Goal: Complete application form: Complete application form

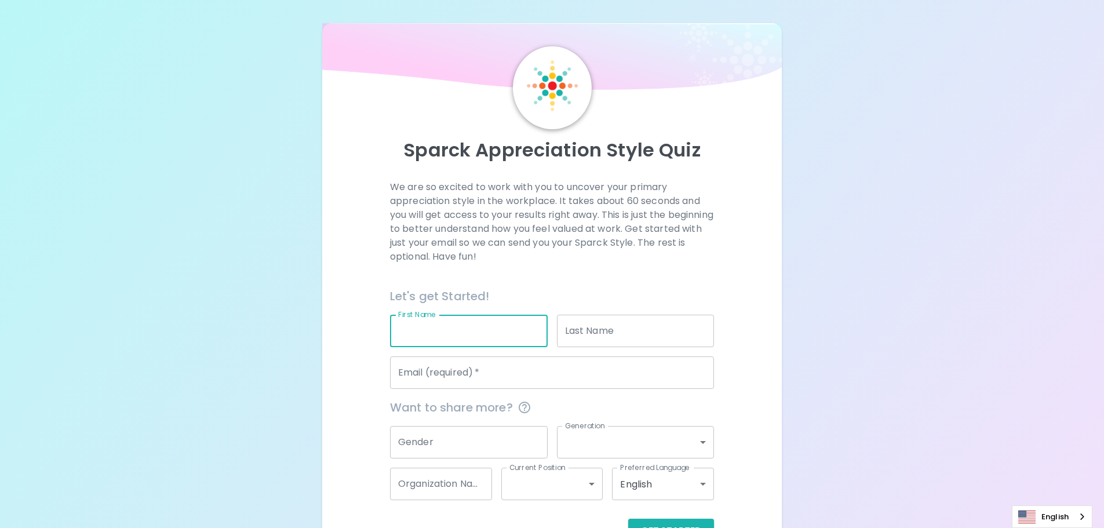
click at [472, 337] on input "First Name" at bounding box center [469, 331] width 158 height 32
type input "Sedthapong"
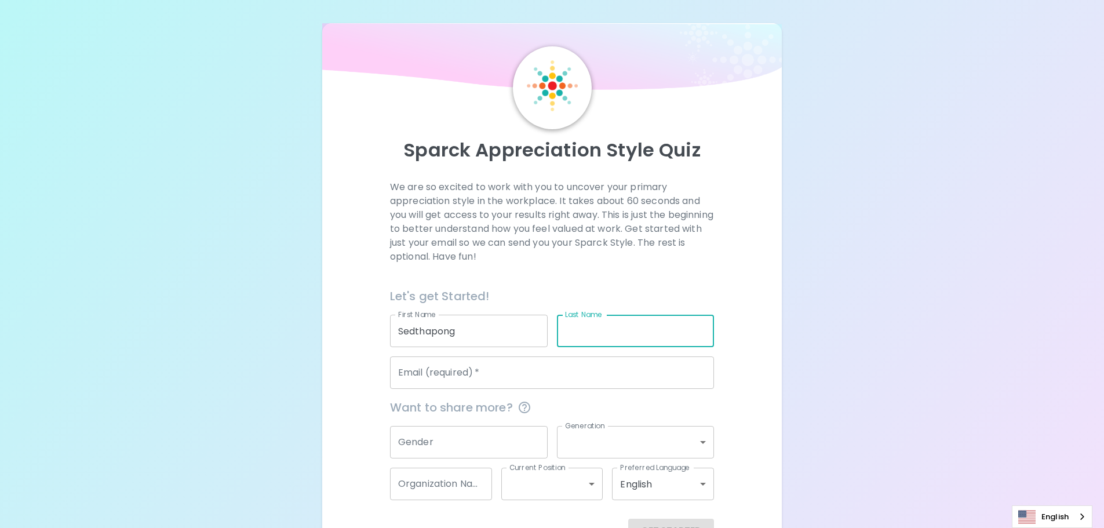
click at [600, 335] on input "Last Name" at bounding box center [636, 331] width 158 height 32
type input "Wisai"
click at [494, 377] on input "Email (required)   *" at bounding box center [552, 372] width 324 height 32
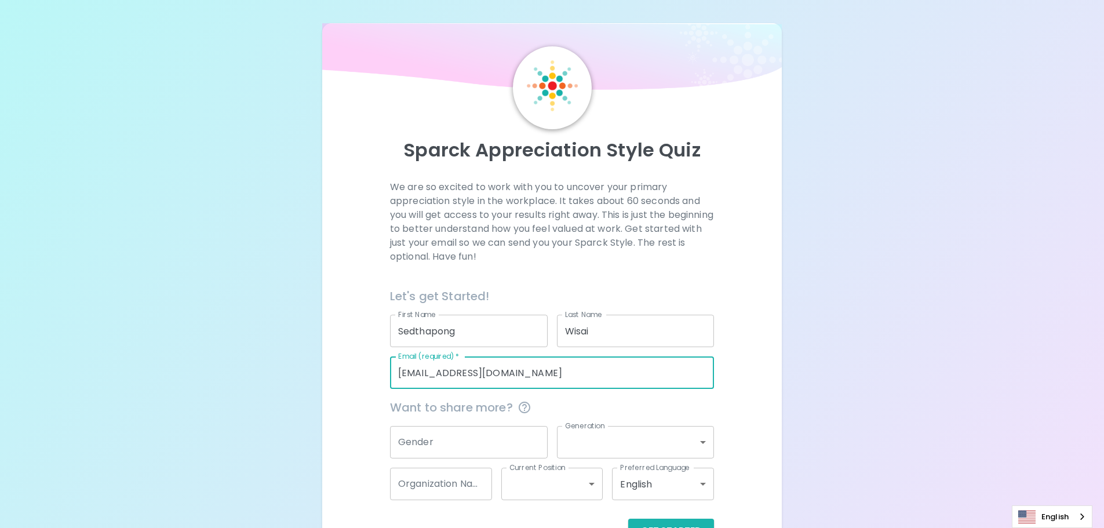
type input "[EMAIL_ADDRESS][DOMAIN_NAME]"
click at [456, 441] on input "Gender" at bounding box center [469, 442] width 158 height 32
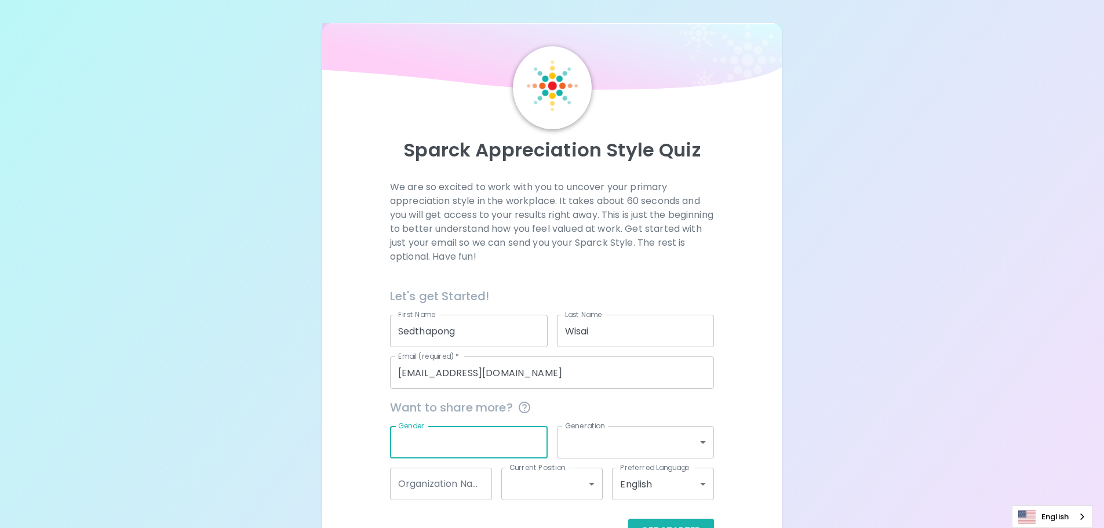
scroll to position [38, 0]
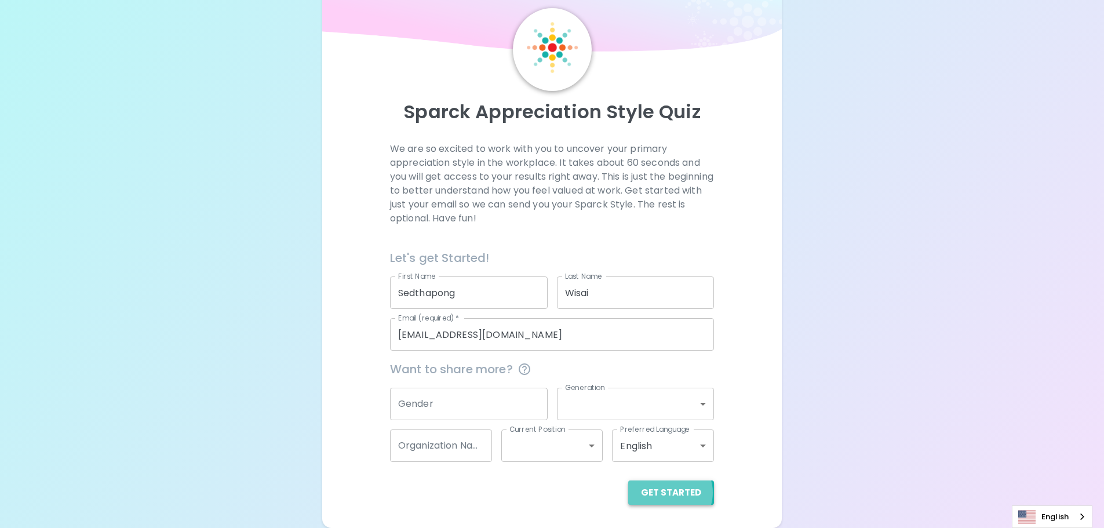
click at [672, 493] on button "Get Started" at bounding box center [671, 492] width 86 height 24
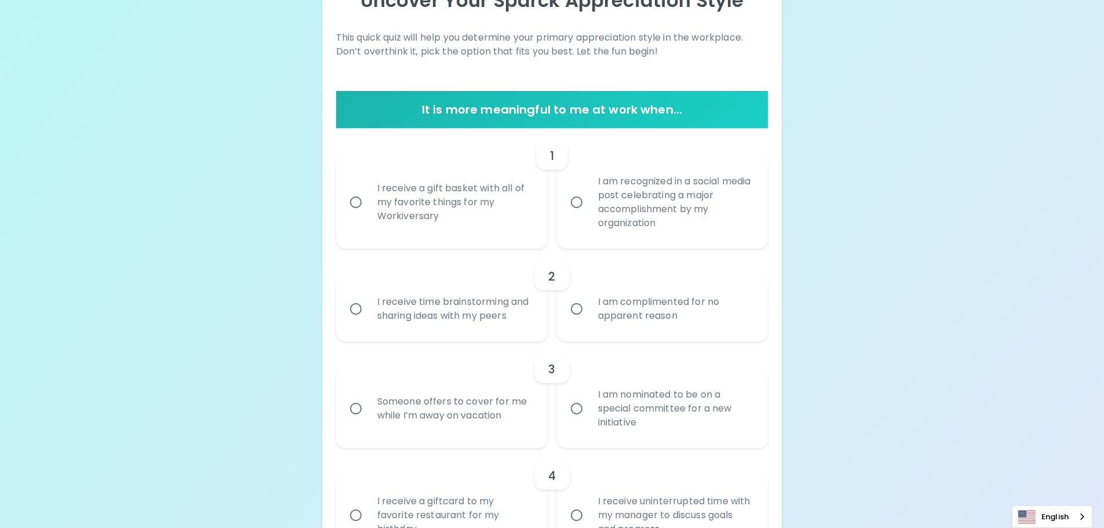
scroll to position [154, 0]
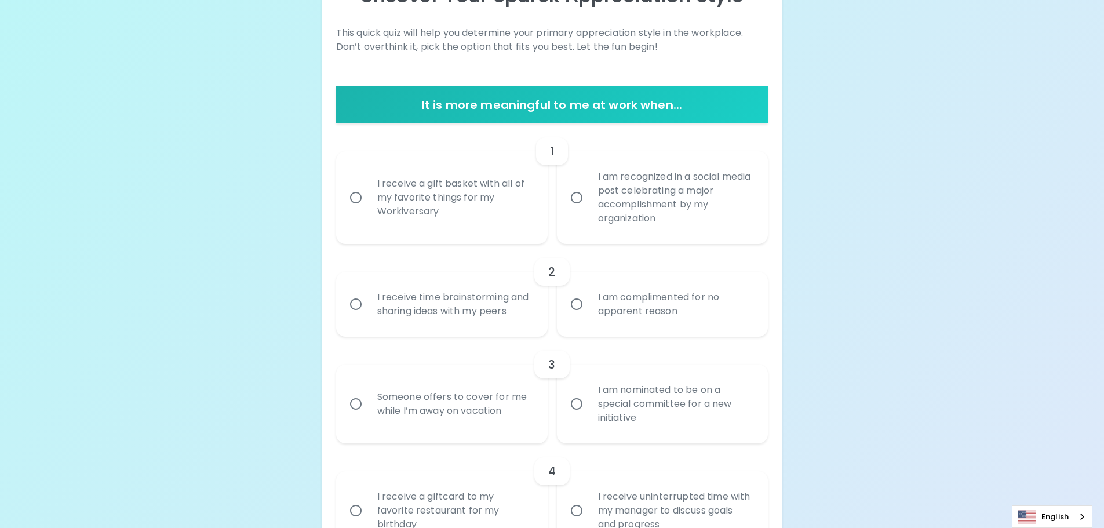
click at [573, 197] on input "I am recognized in a social media post celebrating a major accomplishment by my…" at bounding box center [577, 197] width 24 height 24
radio input "true"
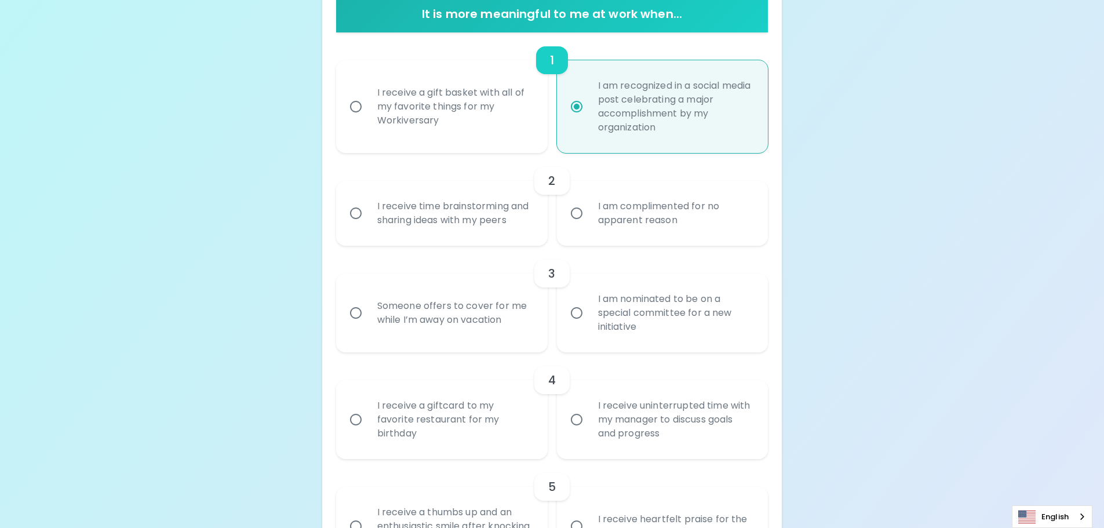
scroll to position [247, 0]
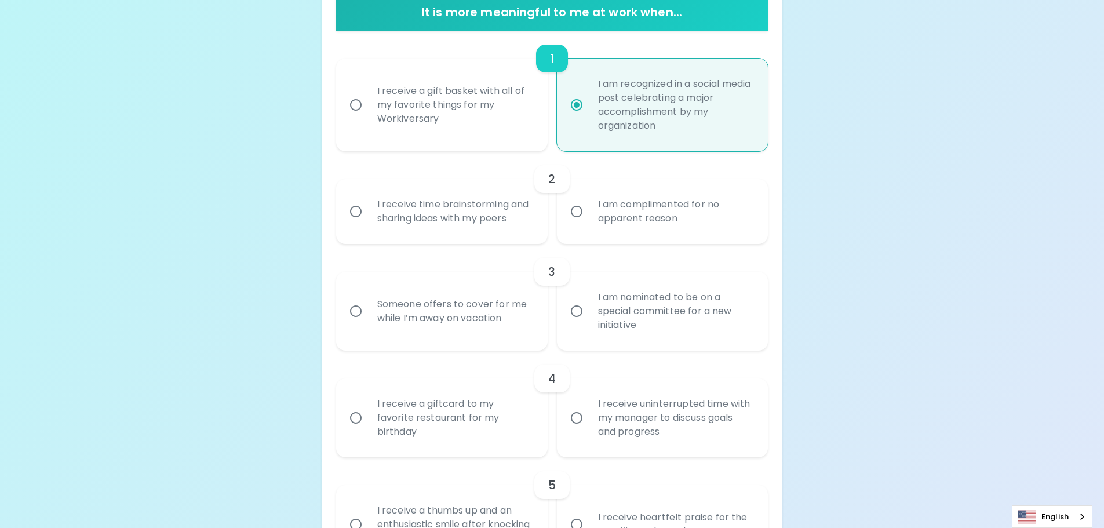
click at [374, 212] on div "I receive time brainstorming and sharing ideas with my peers" at bounding box center [454, 212] width 173 height 56
click at [368, 212] on input "I receive time brainstorming and sharing ideas with my peers" at bounding box center [356, 211] width 24 height 24
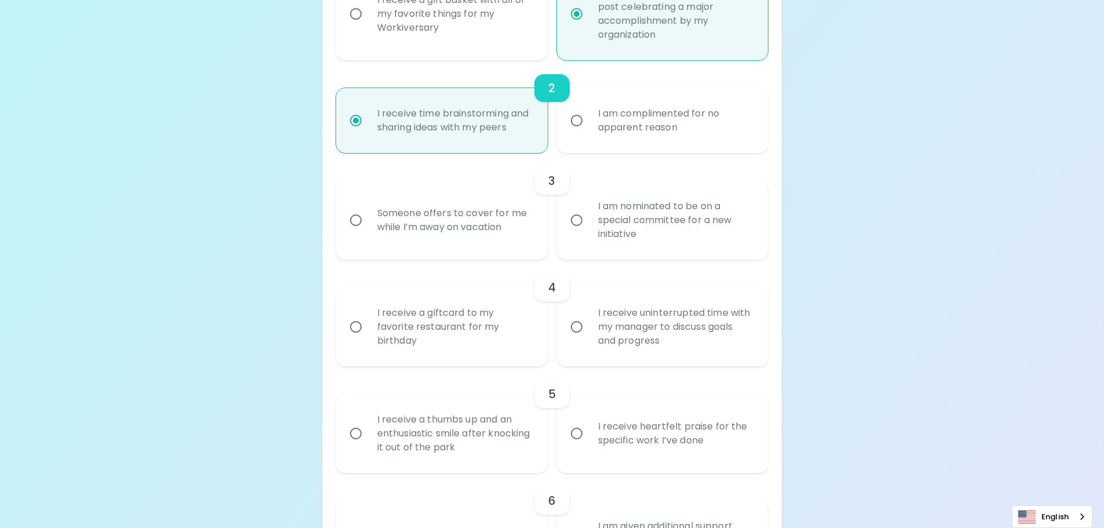
scroll to position [340, 0]
radio input "true"
click at [578, 219] on input "I am nominated to be on a special committee for a new initiative" at bounding box center [577, 218] width 24 height 24
radio input "false"
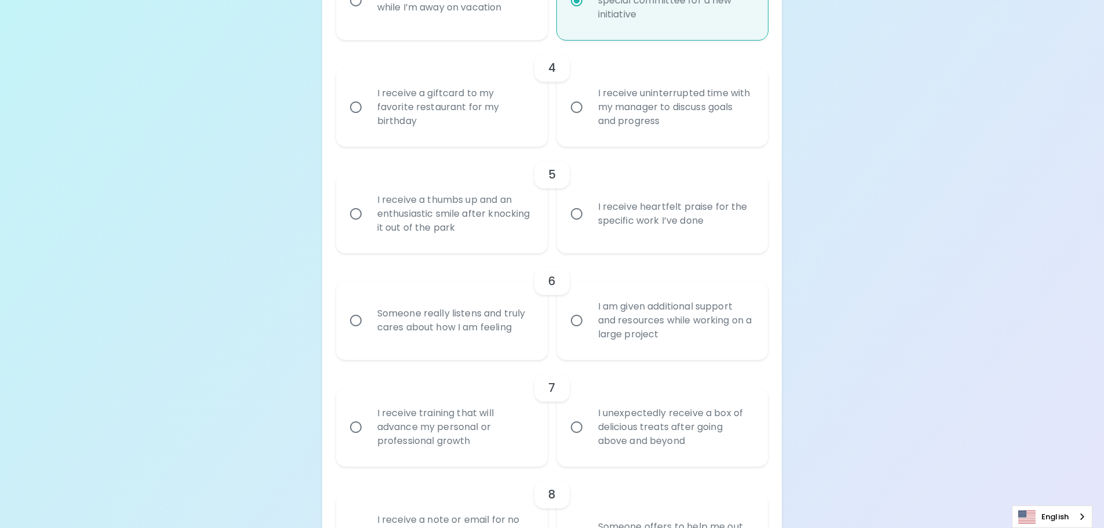
scroll to position [374, 0]
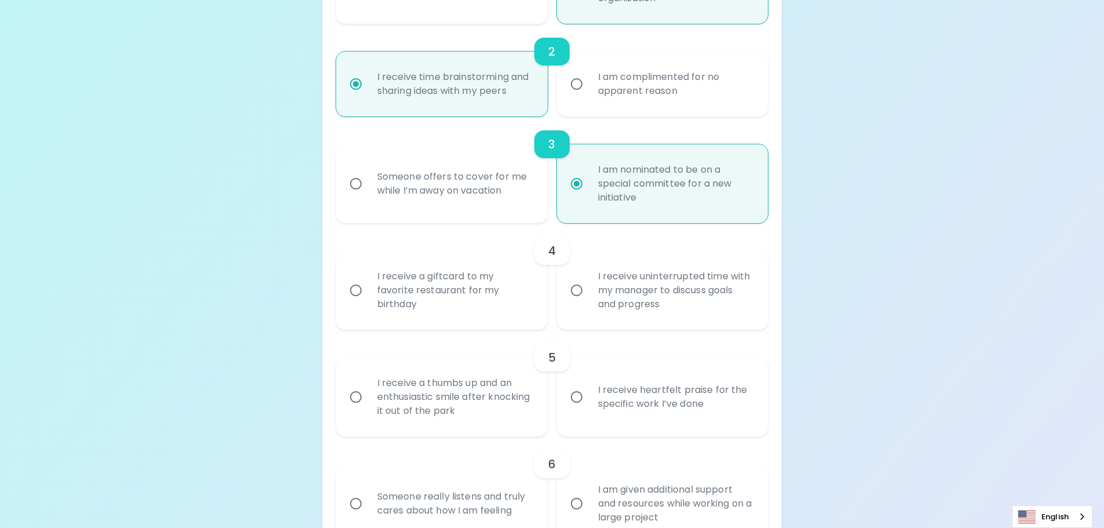
radio input "true"
click at [380, 291] on div "I receive a giftcard to my favorite restaurant for my birthday" at bounding box center [454, 291] width 173 height 70
click at [368, 291] on input "I receive a giftcard to my favorite restaurant for my birthday" at bounding box center [356, 290] width 24 height 24
radio input "false"
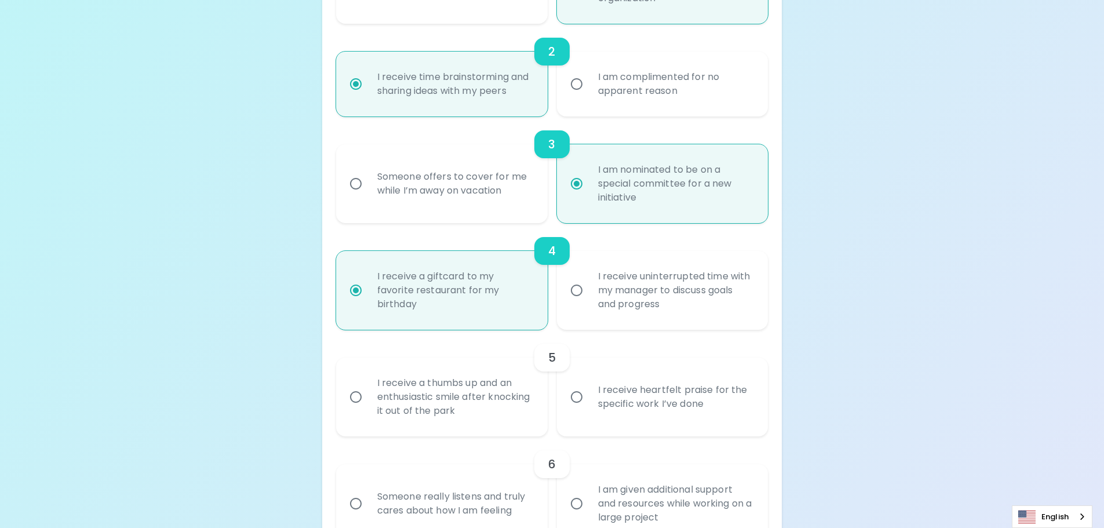
scroll to position [467, 0]
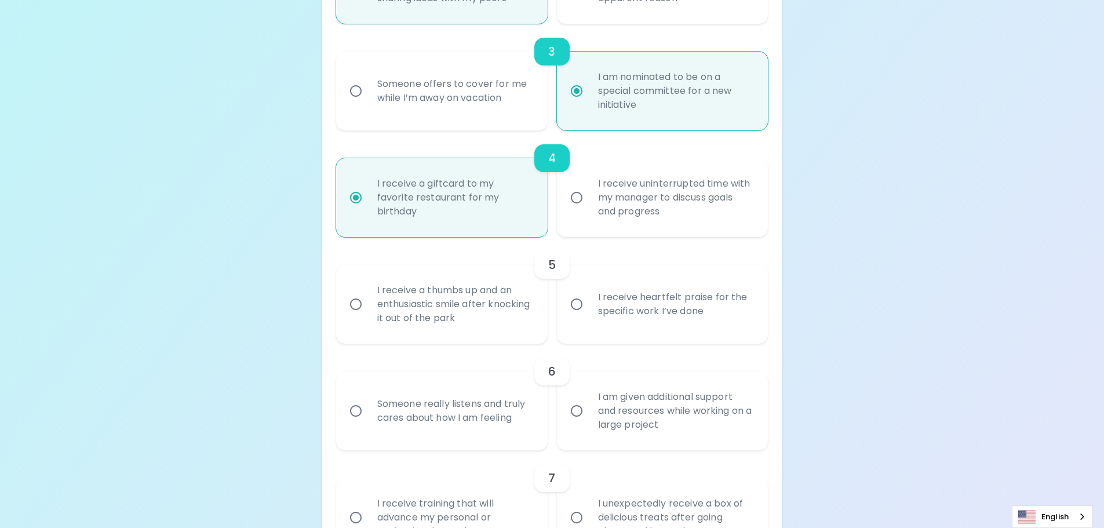
radio input "true"
click at [592, 303] on div "I receive heartfelt praise for the specific work I’ve done" at bounding box center [675, 304] width 173 height 56
click at [589, 303] on input "I receive heartfelt praise for the specific work I’ve done" at bounding box center [577, 304] width 24 height 24
radio input "false"
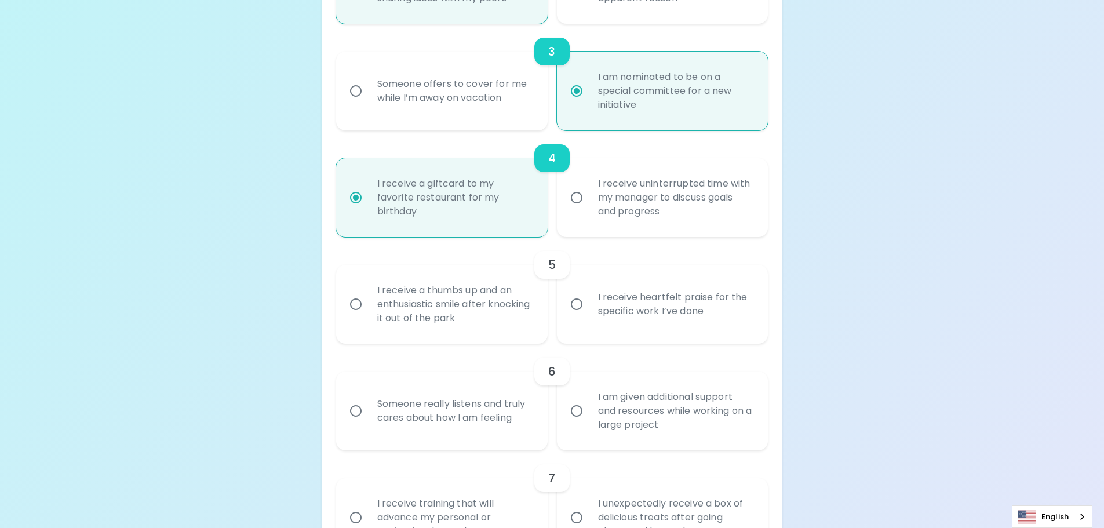
radio input "false"
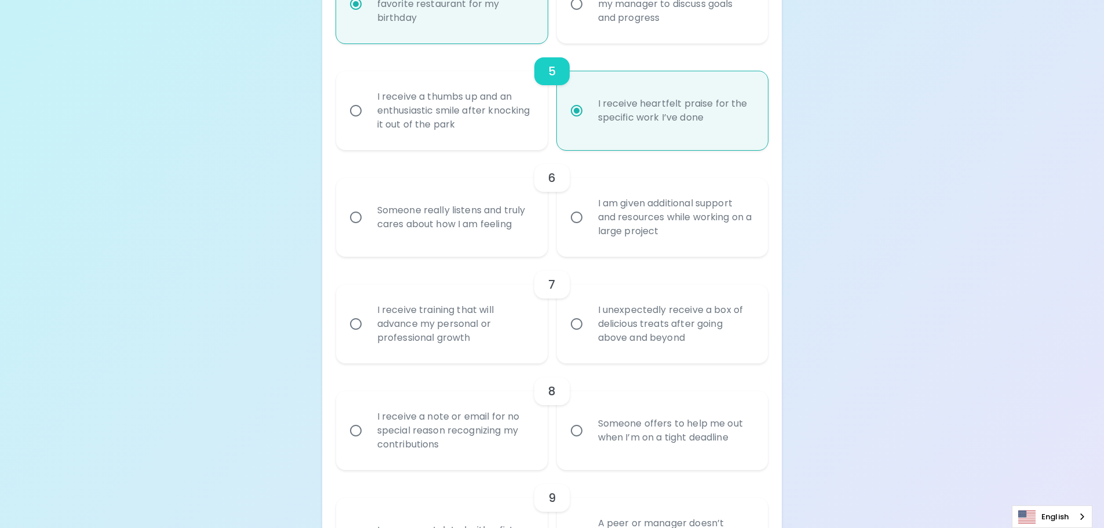
scroll to position [676, 0]
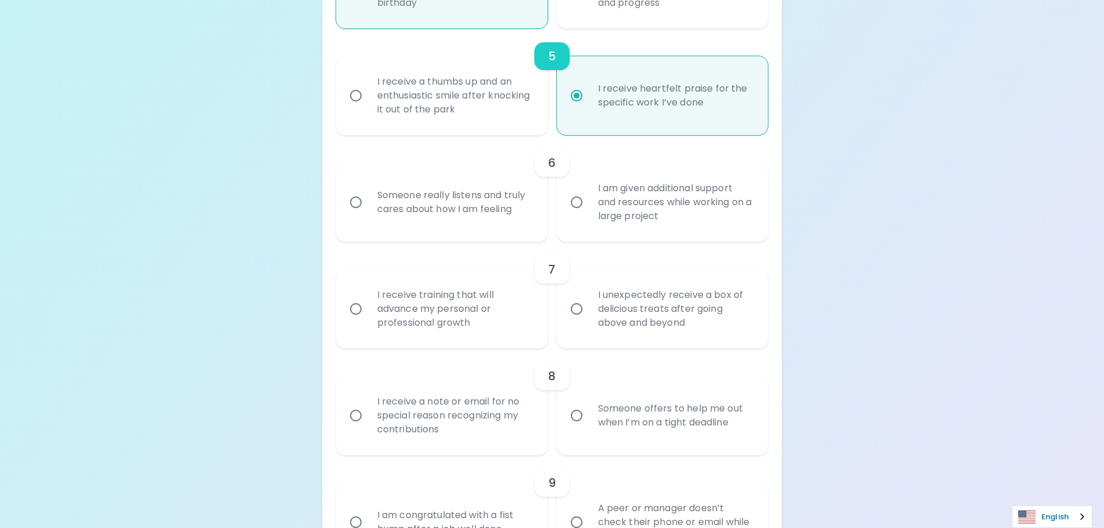
radio input "true"
click at [1048, 514] on link "English" at bounding box center [1052, 516] width 79 height 21
click at [578, 201] on input "I am given additional support and resources while working on a large project" at bounding box center [577, 202] width 24 height 24
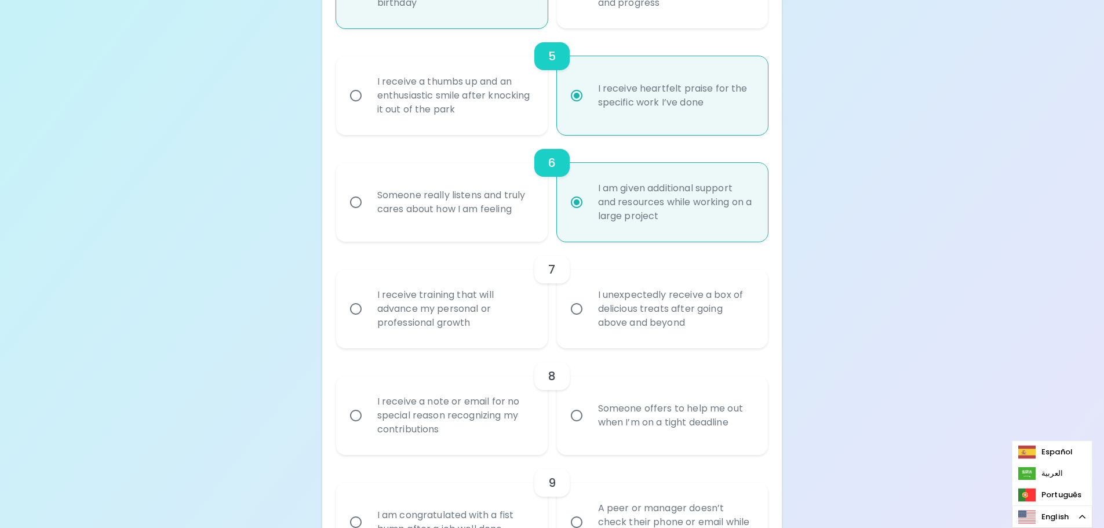
radio input "false"
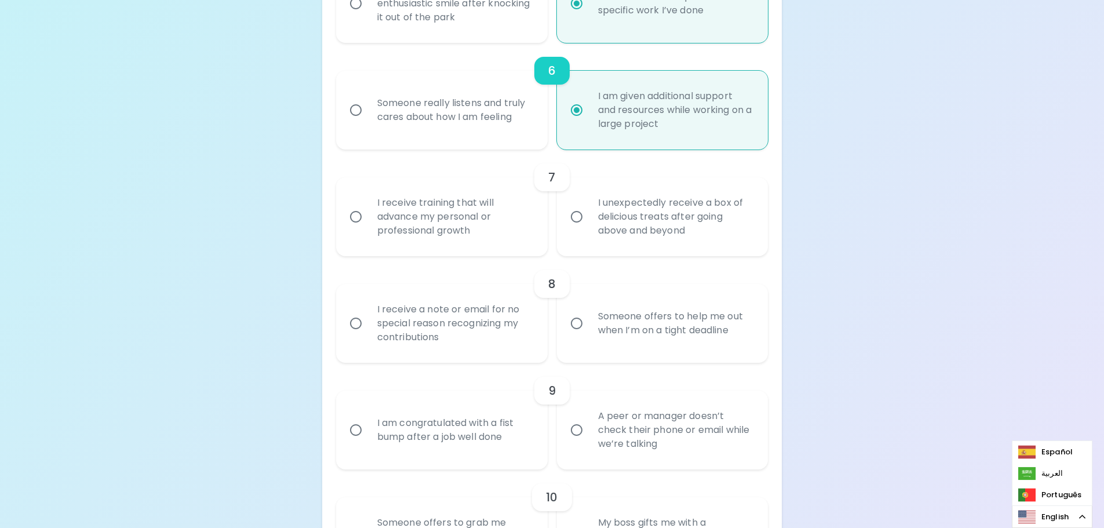
scroll to position [769, 0]
radio input "true"
click at [373, 214] on div "I receive training that will advance my personal or professional growth" at bounding box center [454, 216] width 173 height 70
click at [368, 214] on input "I receive training that will advance my personal or professional growth" at bounding box center [356, 216] width 24 height 24
radio input "false"
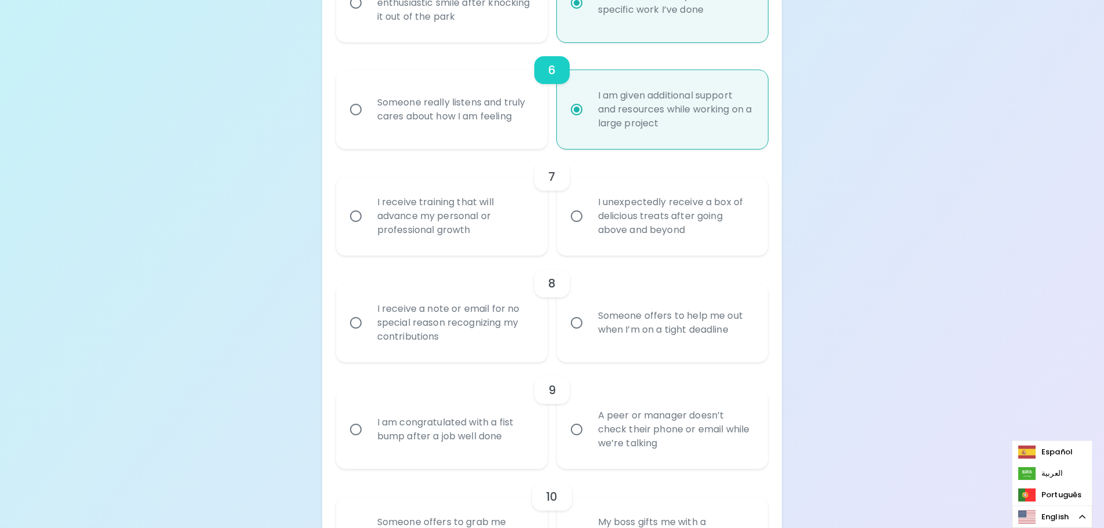
radio input "false"
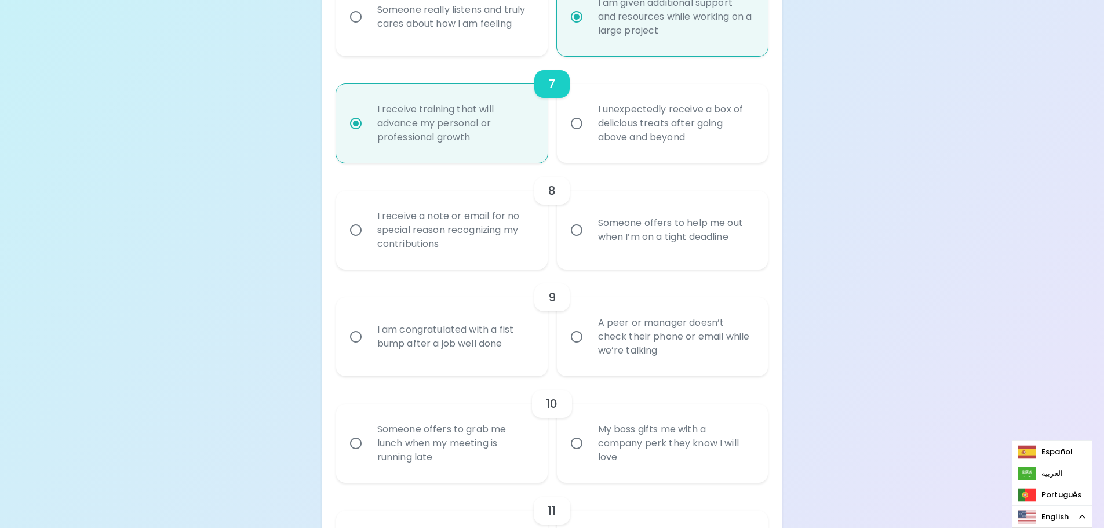
scroll to position [919, 0]
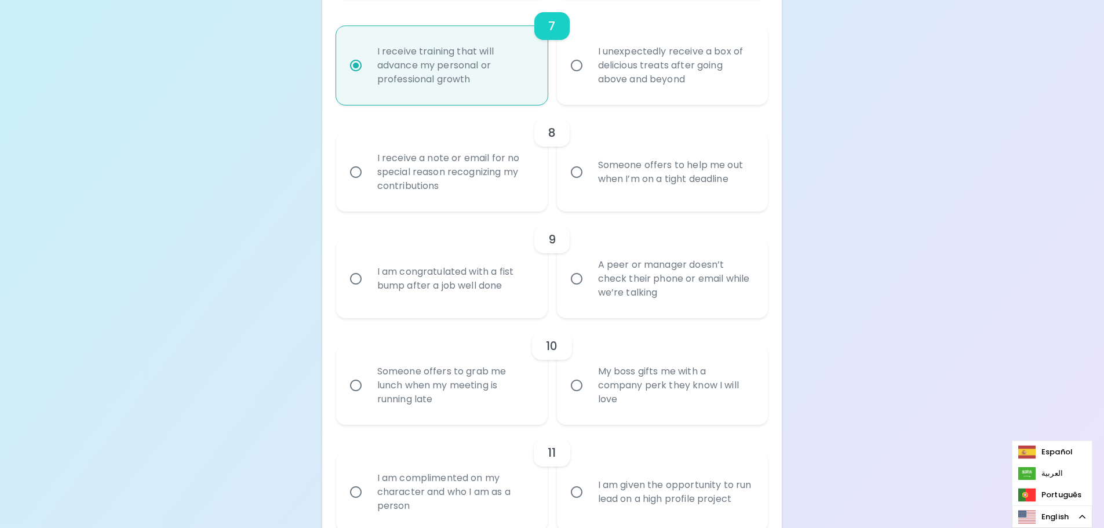
radio input "true"
click at [640, 168] on div "Someone offers to help me out when I’m on a tight deadline" at bounding box center [675, 172] width 173 height 56
click at [589, 168] on input "Someone offers to help me out when I’m on a tight deadline" at bounding box center [577, 172] width 24 height 24
radio input "false"
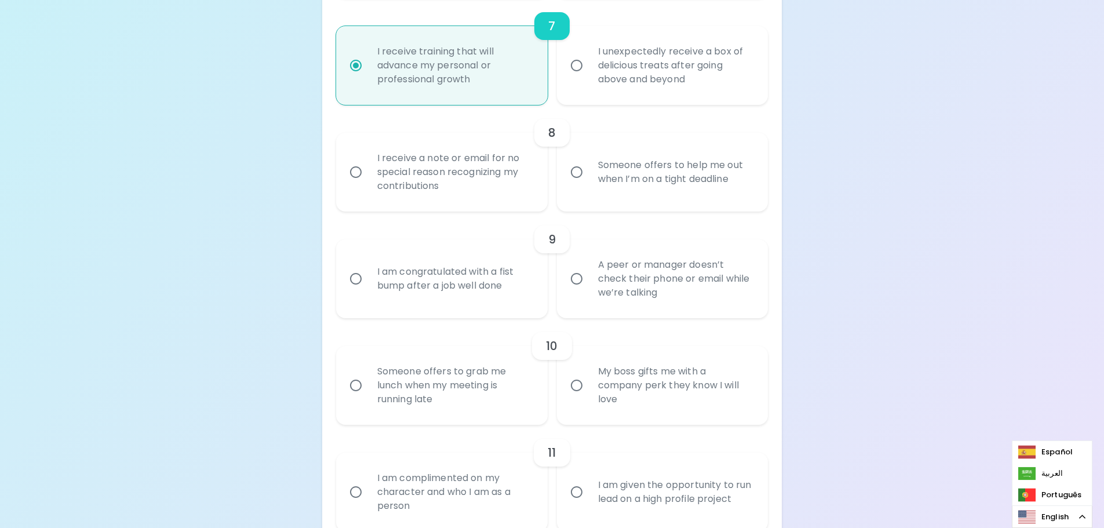
radio input "false"
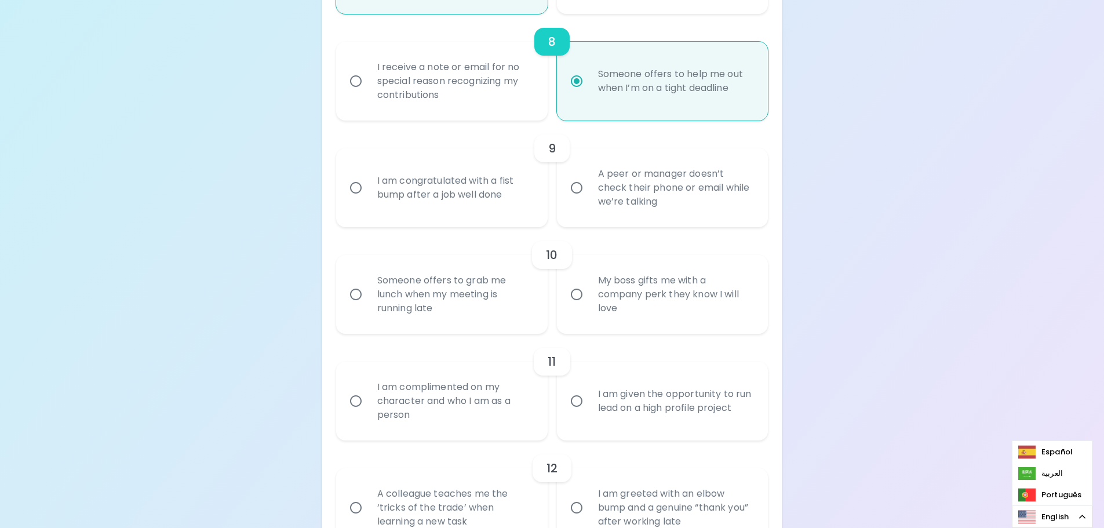
scroll to position [1012, 0]
radio input "true"
click at [457, 184] on div "I am congratulated with a fist bump after a job well done" at bounding box center [454, 186] width 173 height 56
click at [368, 184] on input "I am congratulated with a fist bump after a job well done" at bounding box center [356, 186] width 24 height 24
radio input "false"
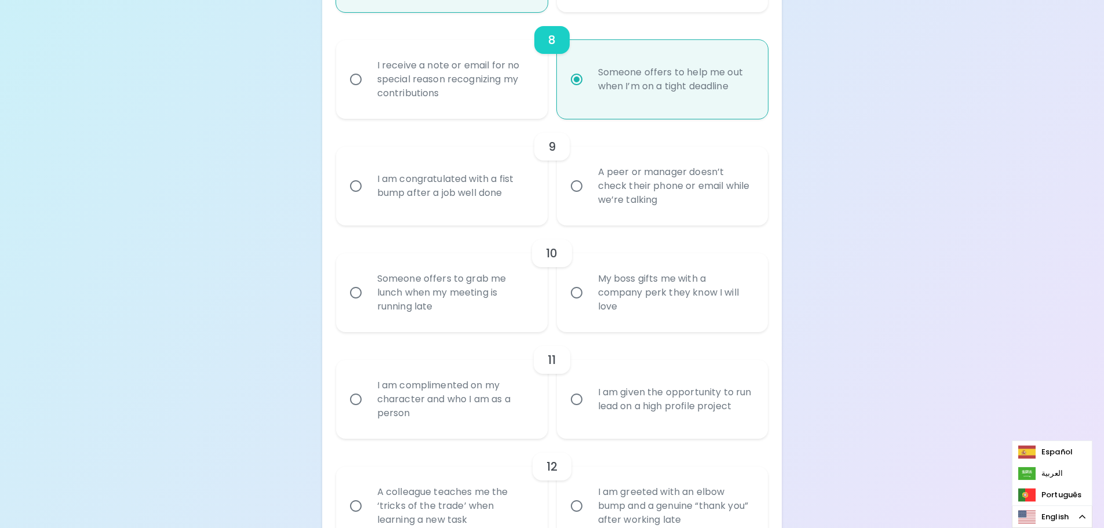
radio input "false"
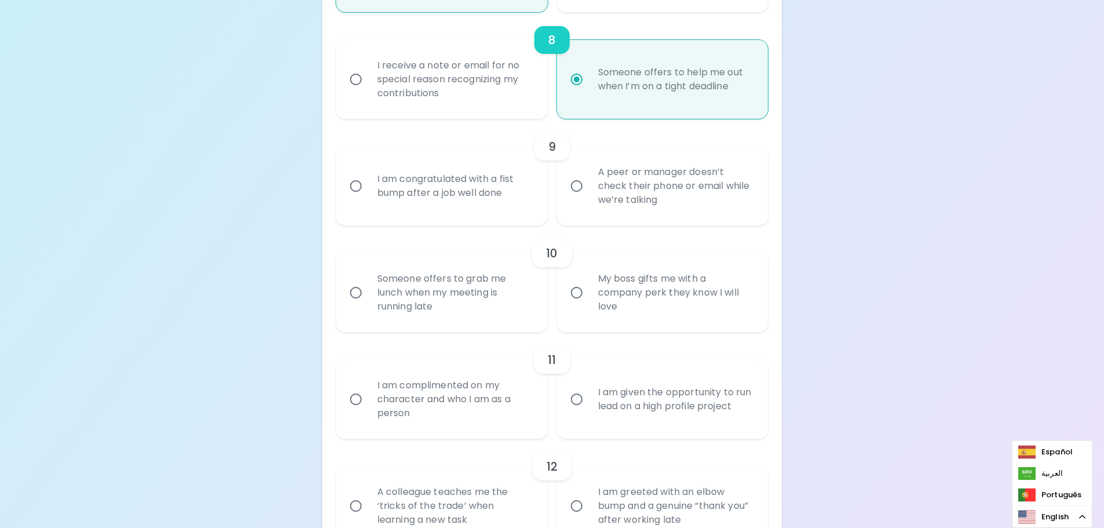
radio input "false"
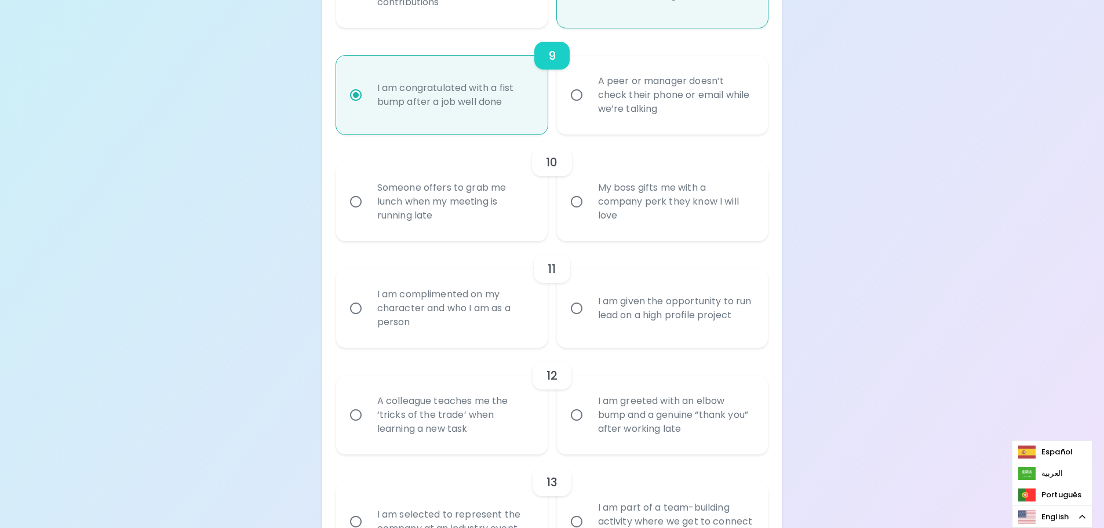
scroll to position [1105, 0]
radio input "true"
click at [587, 200] on input "My boss gifts me with a company perk they know I will love" at bounding box center [577, 200] width 24 height 24
radio input "false"
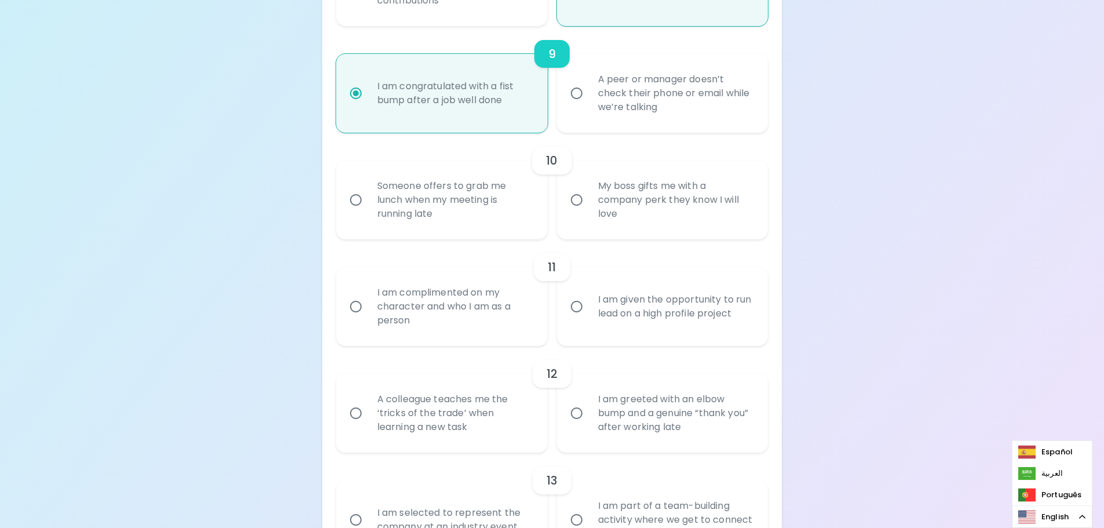
radio input "false"
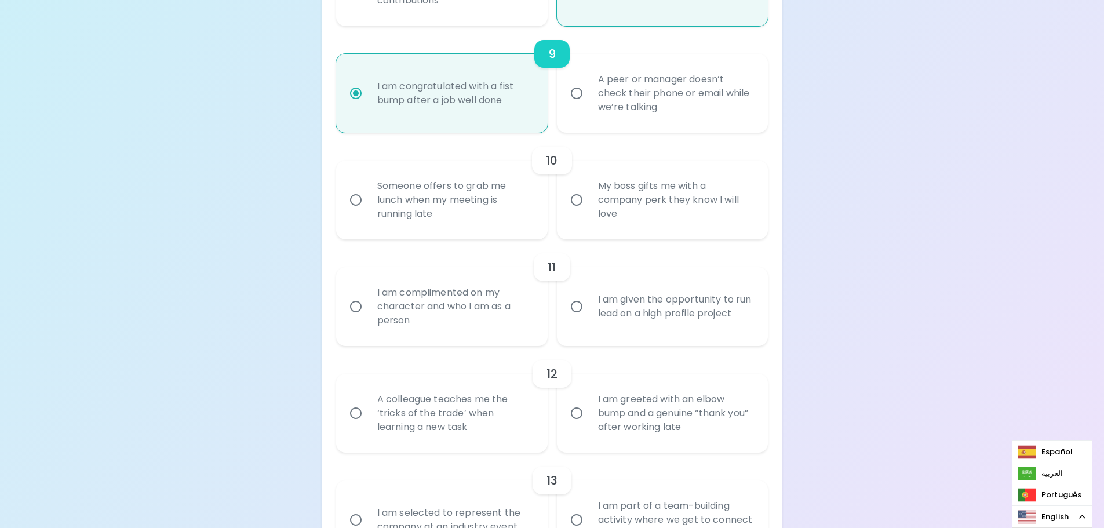
radio input "false"
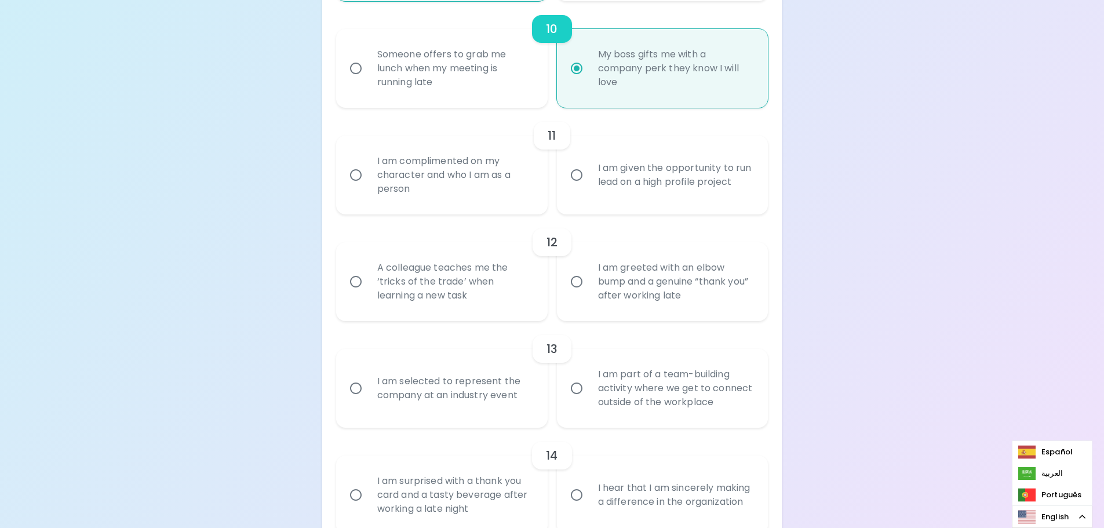
scroll to position [1313, 0]
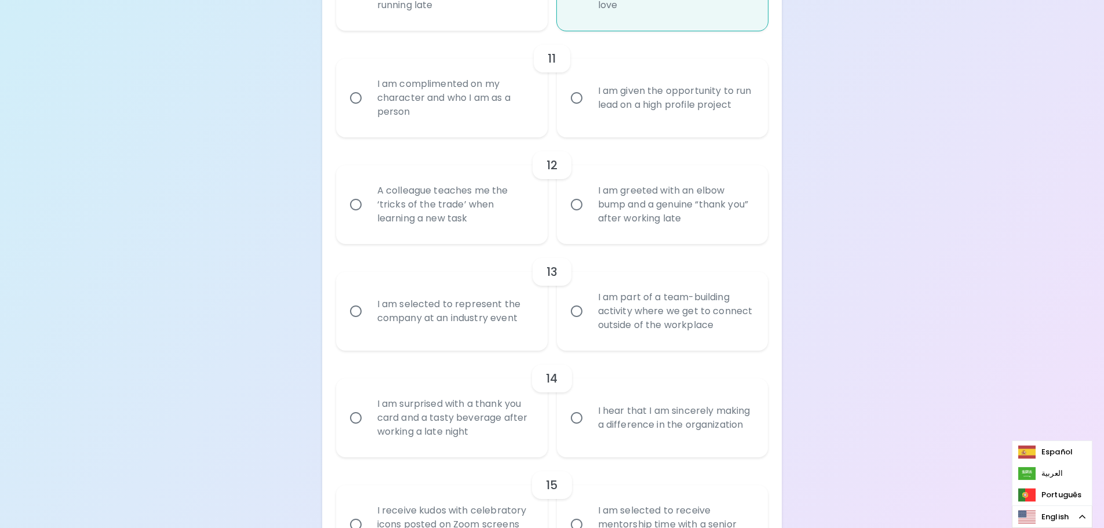
radio input "true"
click at [624, 103] on div "I am given the opportunity to run lead on a high profile project" at bounding box center [675, 98] width 173 height 56
click at [589, 103] on input "I am given the opportunity to run lead on a high profile project" at bounding box center [577, 98] width 24 height 24
radio input "false"
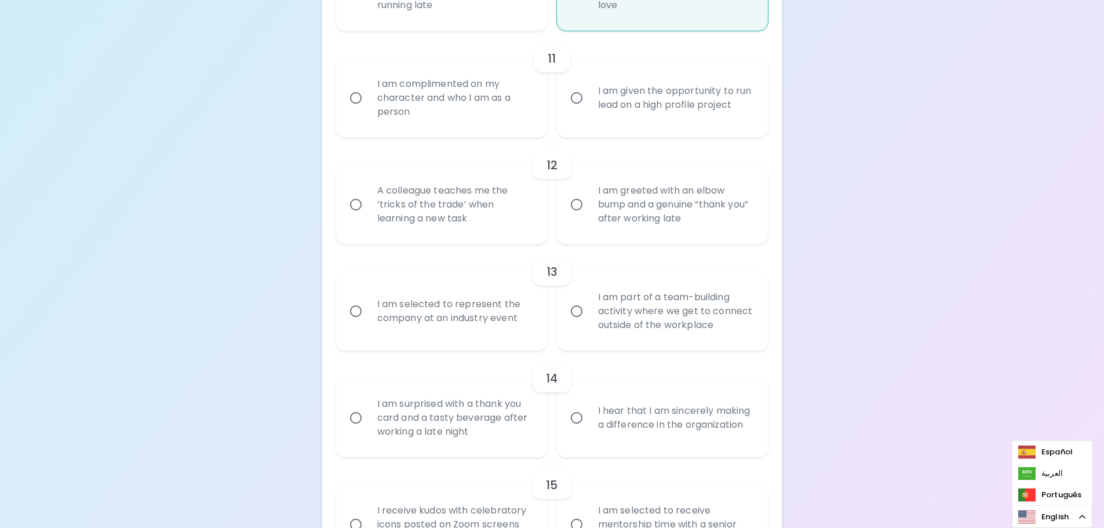
radio input "false"
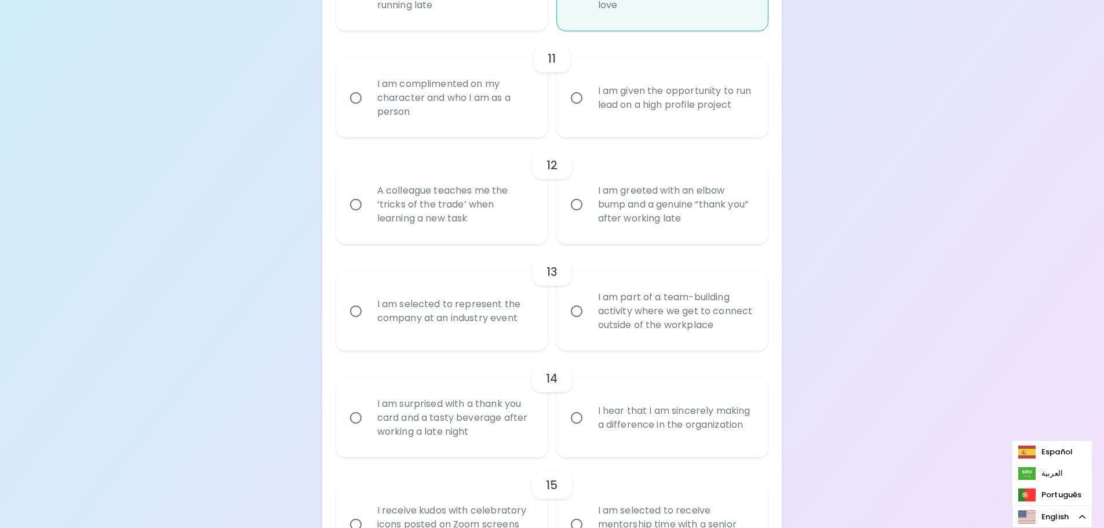
radio input "false"
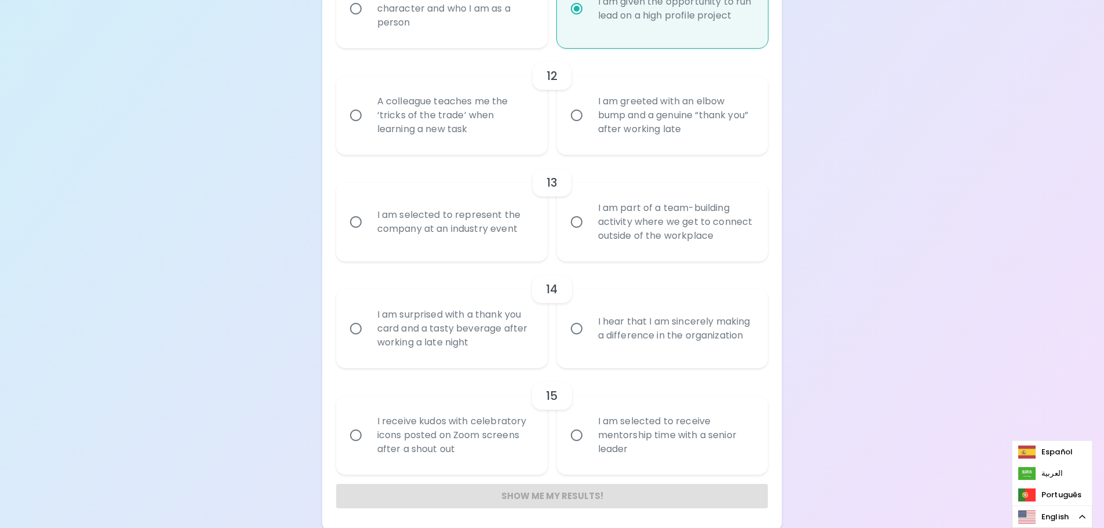
scroll to position [1406, 0]
radio input "true"
click at [596, 117] on div "I am greeted with an elbow bump and a genuine “thank you” after working late" at bounding box center [675, 112] width 173 height 70
click at [589, 117] on input "I am greeted with an elbow bump and a genuine “thank you” after working late" at bounding box center [577, 112] width 24 height 24
radio input "false"
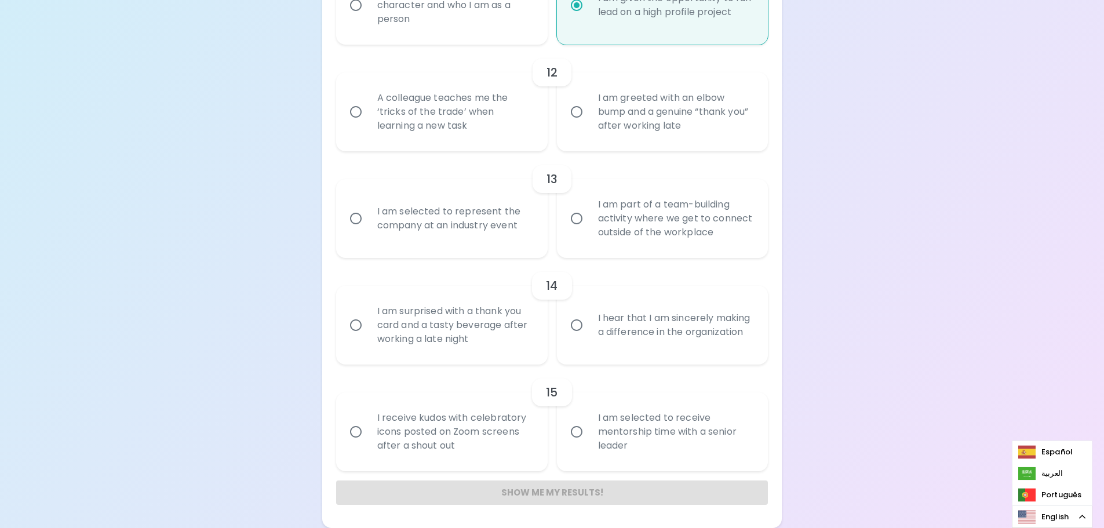
radio input "false"
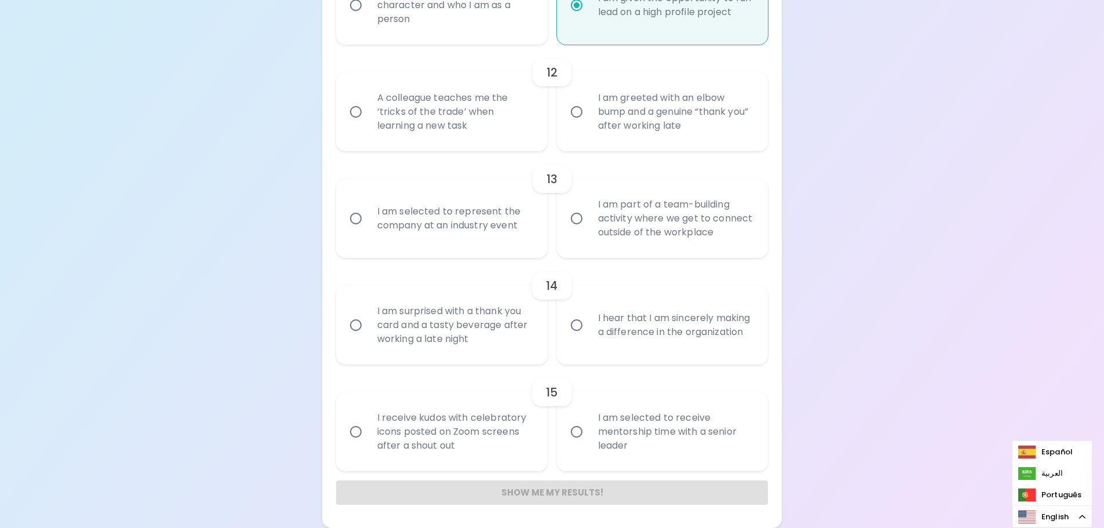
radio input "false"
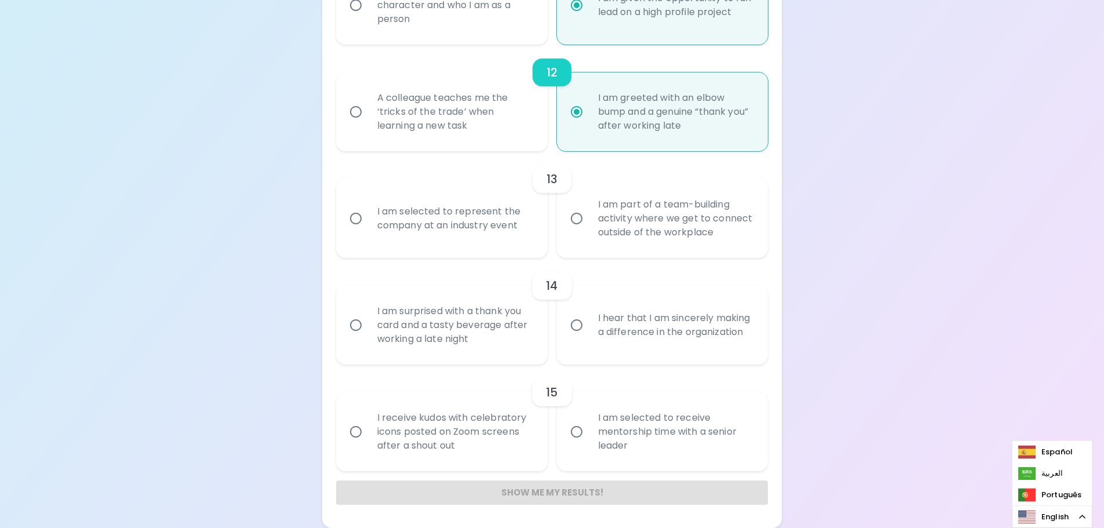
radio input "true"
click at [580, 219] on input "I am part of a team-building activity where we get to connect outside of the wo…" at bounding box center [577, 218] width 24 height 24
radio input "false"
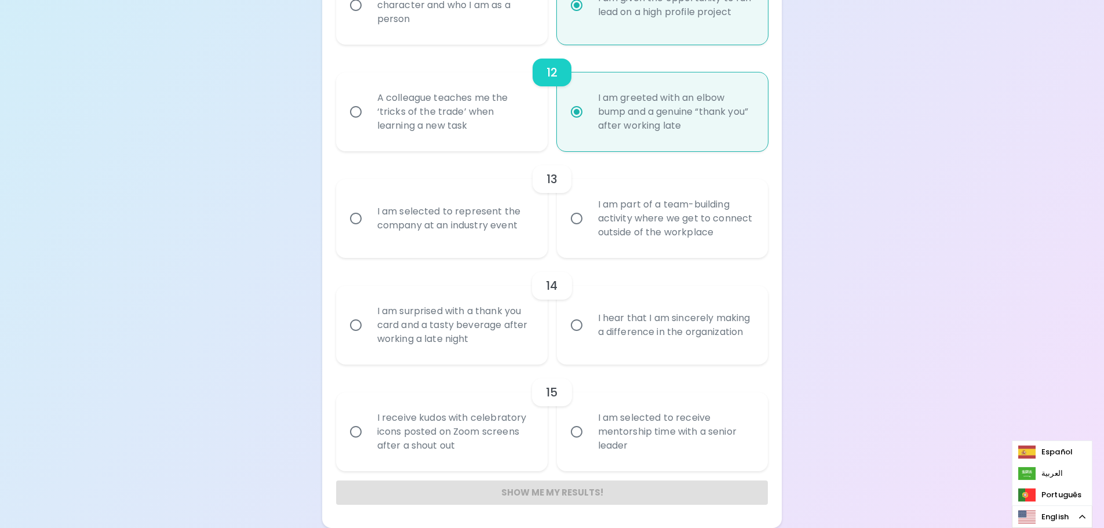
radio input "false"
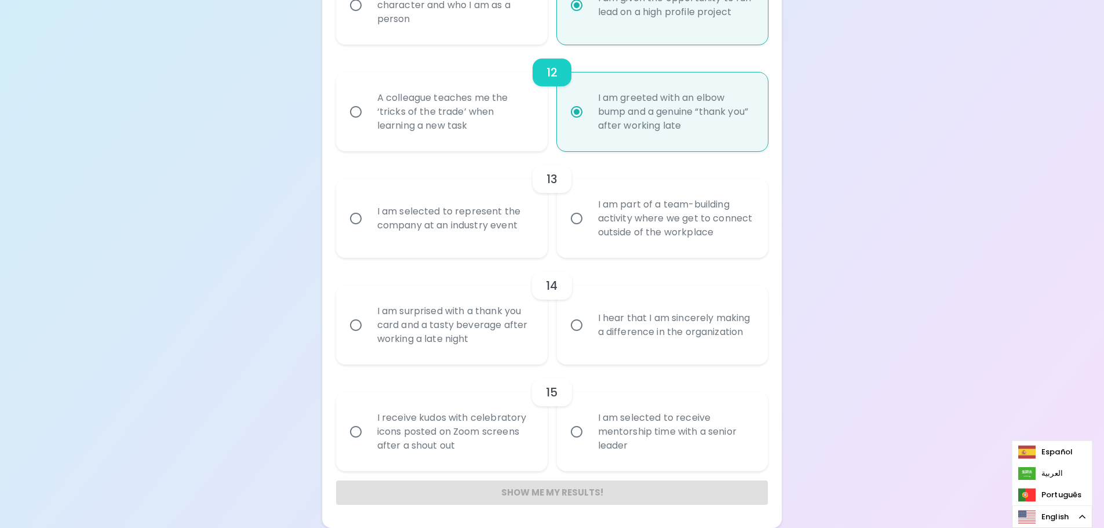
radio input "false"
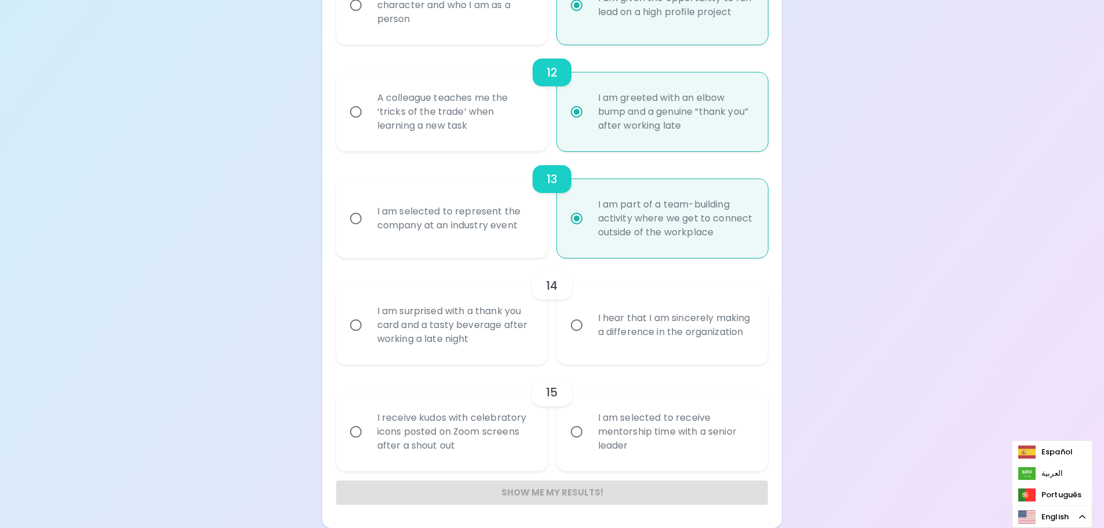
radio input "true"
click at [583, 327] on input "I hear that I am sincerely making a difference in the organization" at bounding box center [577, 325] width 24 height 24
radio input "false"
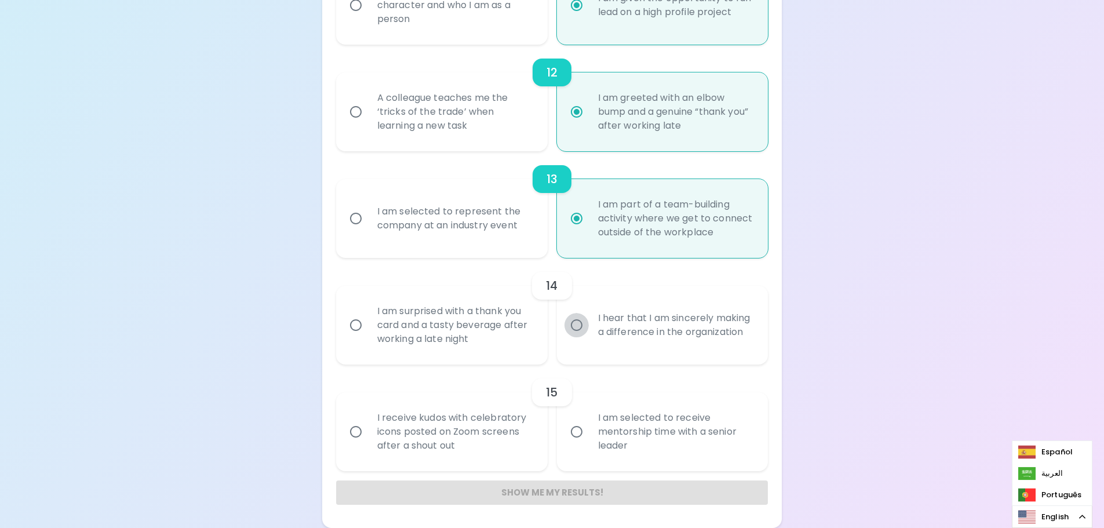
radio input "false"
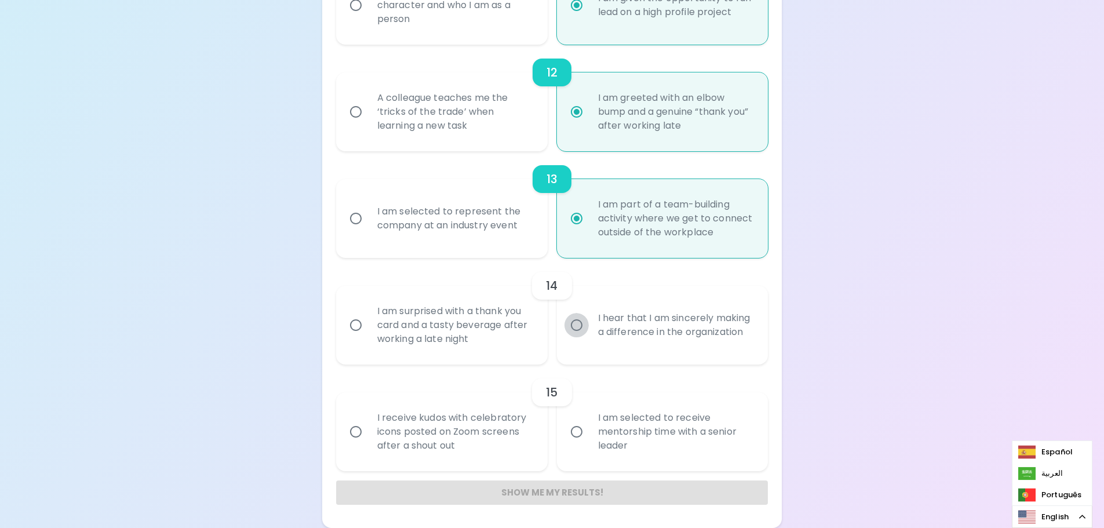
radio input "false"
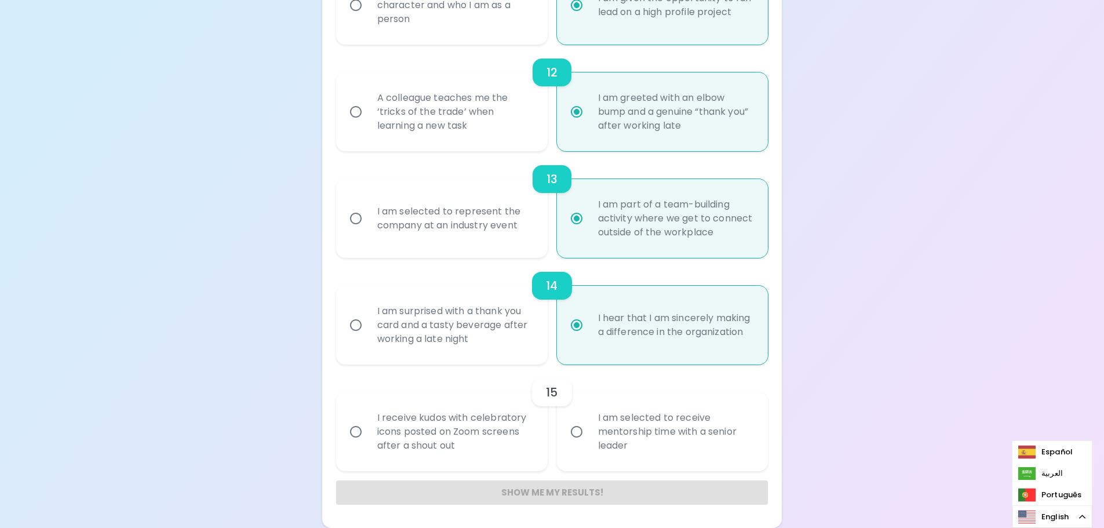
radio input "true"
click at [611, 428] on div "I am selected to receive mentorship time with a senior leader" at bounding box center [675, 432] width 173 height 70
click at [589, 428] on input "I am selected to receive mentorship time with a senior leader" at bounding box center [577, 432] width 24 height 24
radio input "false"
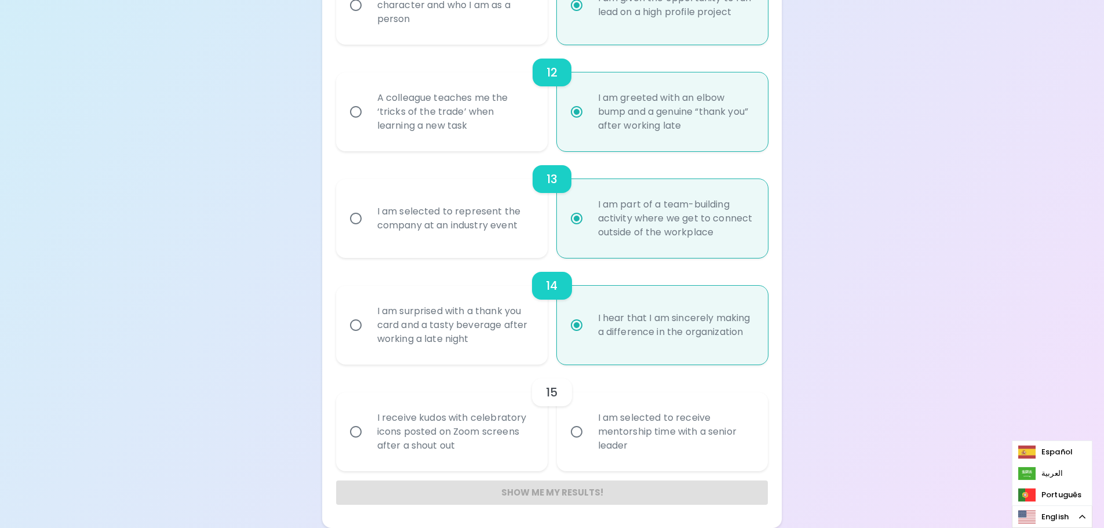
radio input "false"
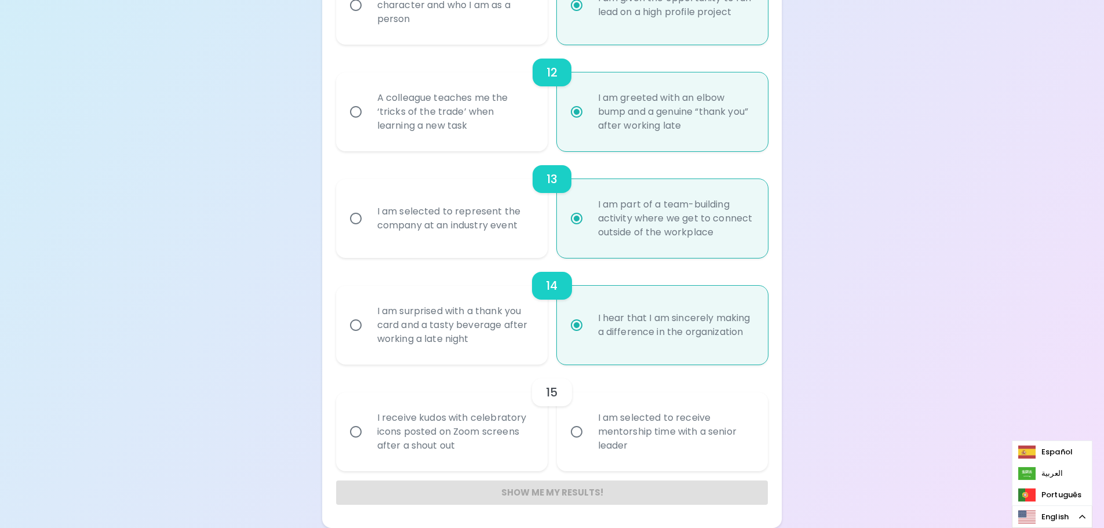
radio input "false"
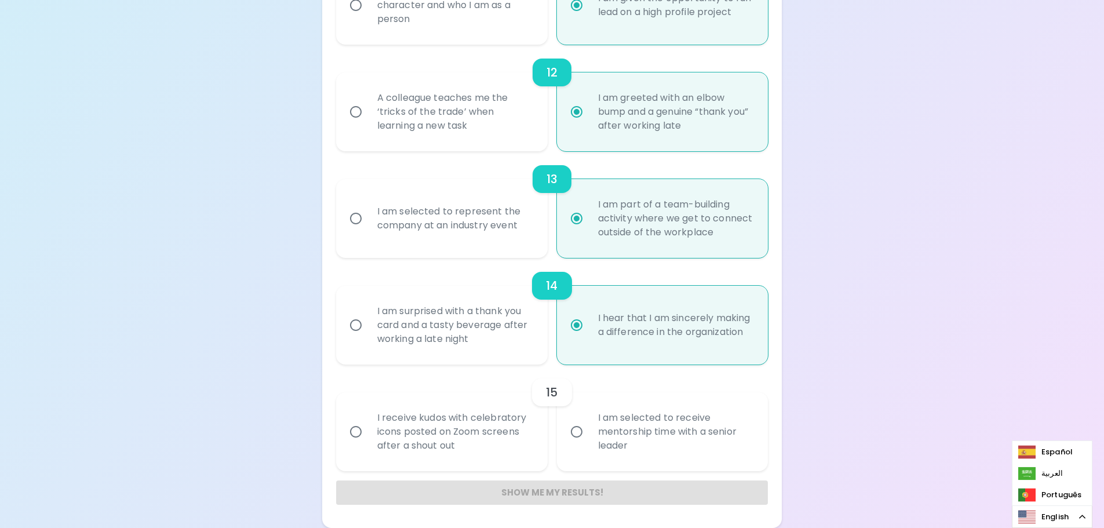
radio input "false"
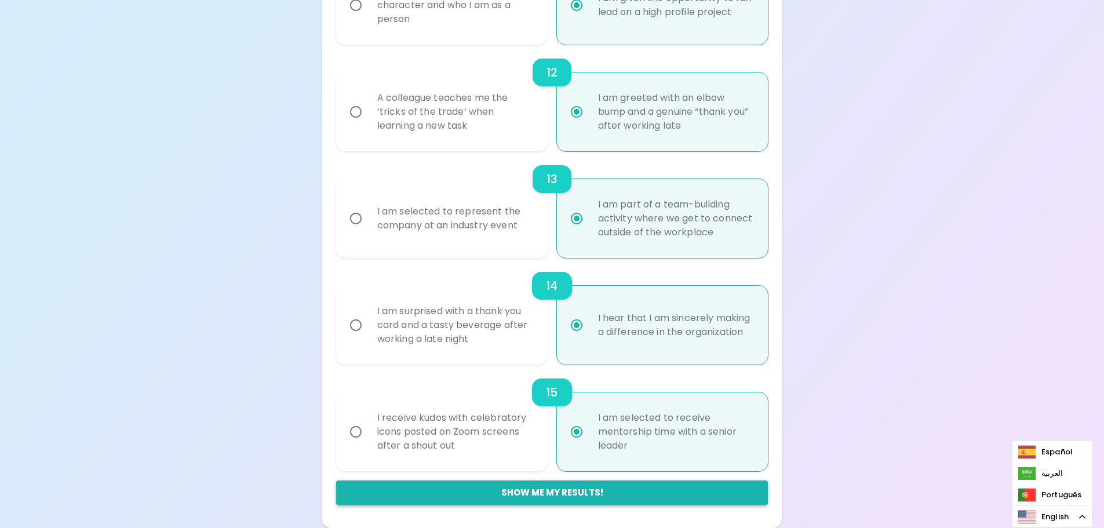
radio input "true"
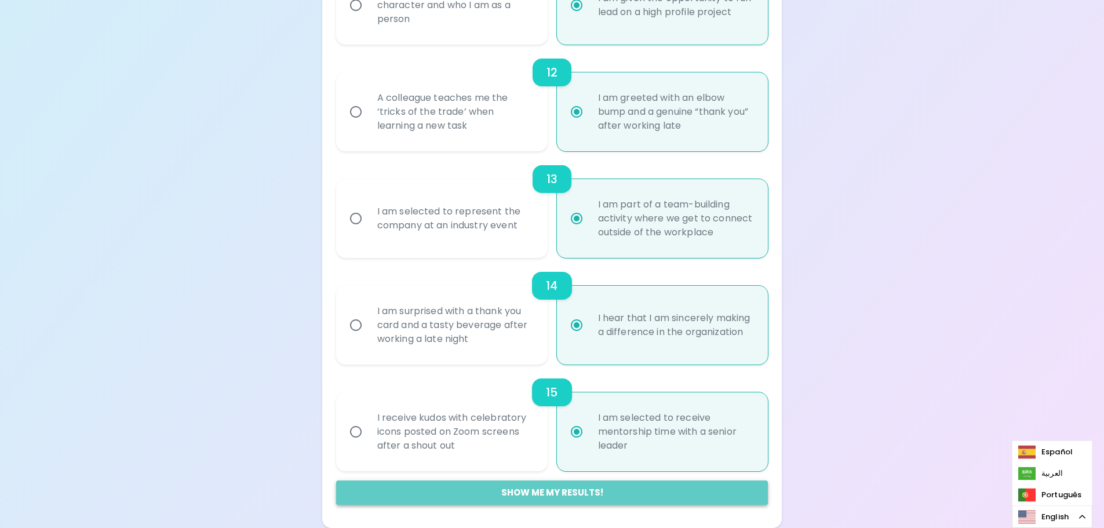
click at [560, 490] on button "Show me my results!" at bounding box center [552, 492] width 432 height 24
radio input "false"
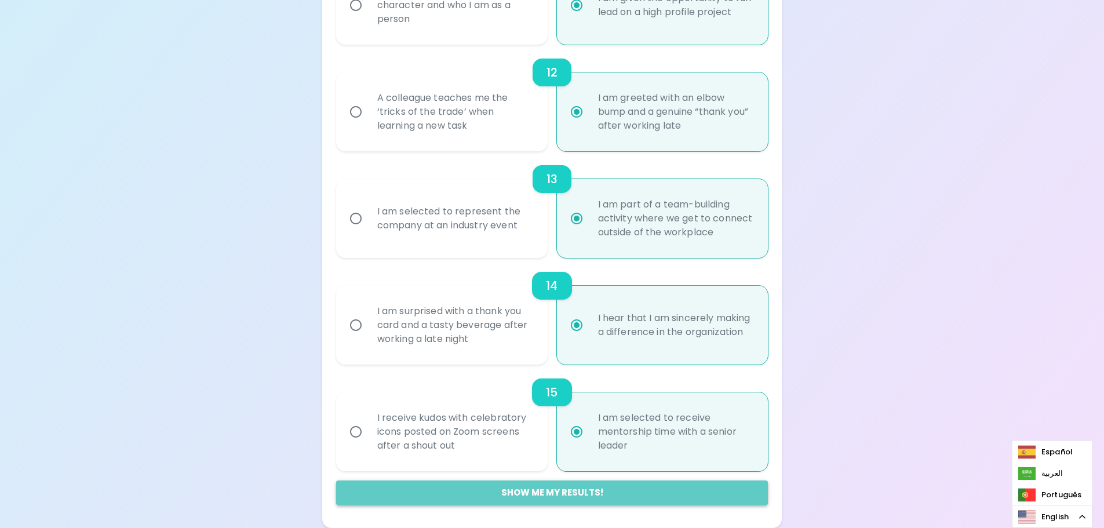
radio input "false"
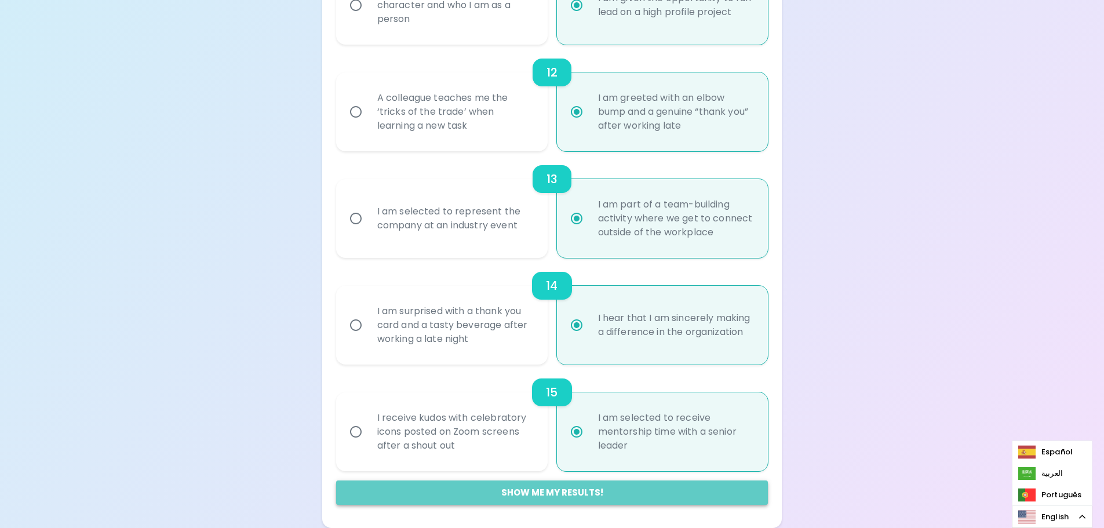
radio input "false"
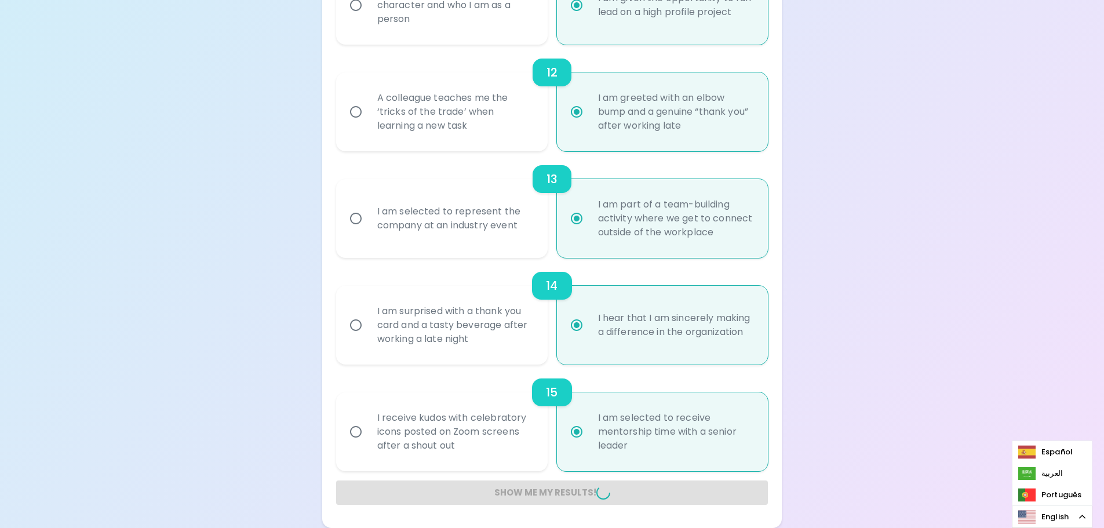
radio input "false"
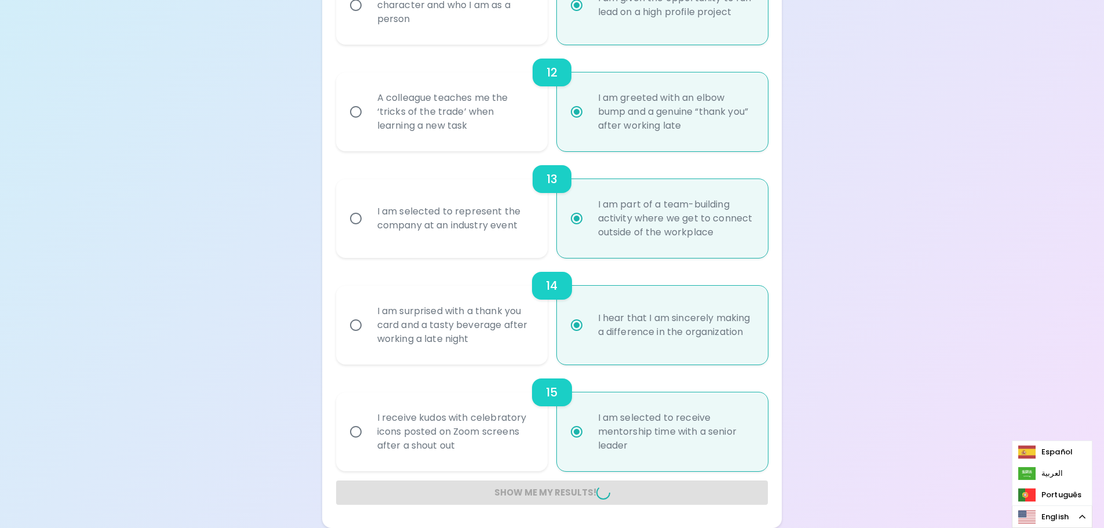
radio input "false"
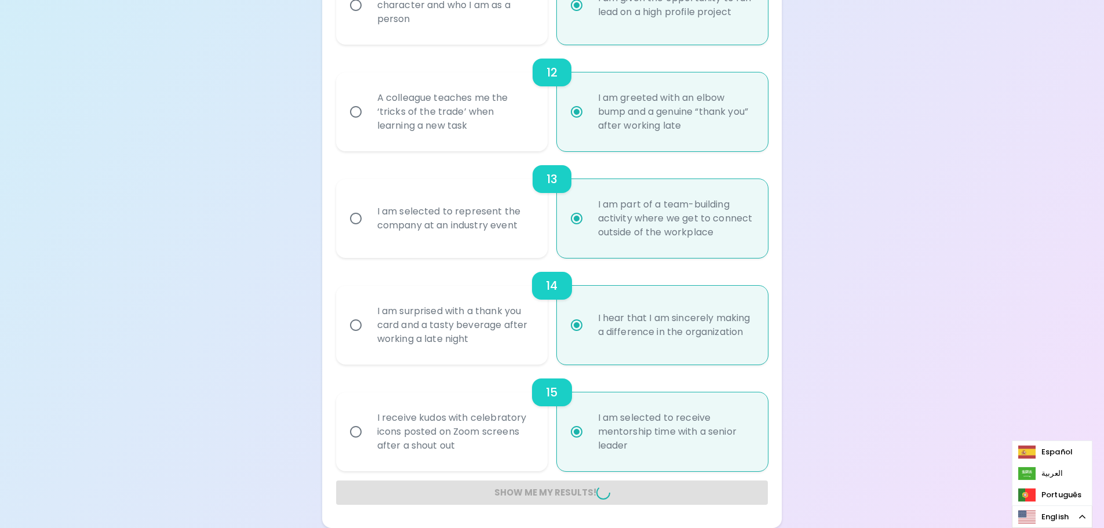
radio input "false"
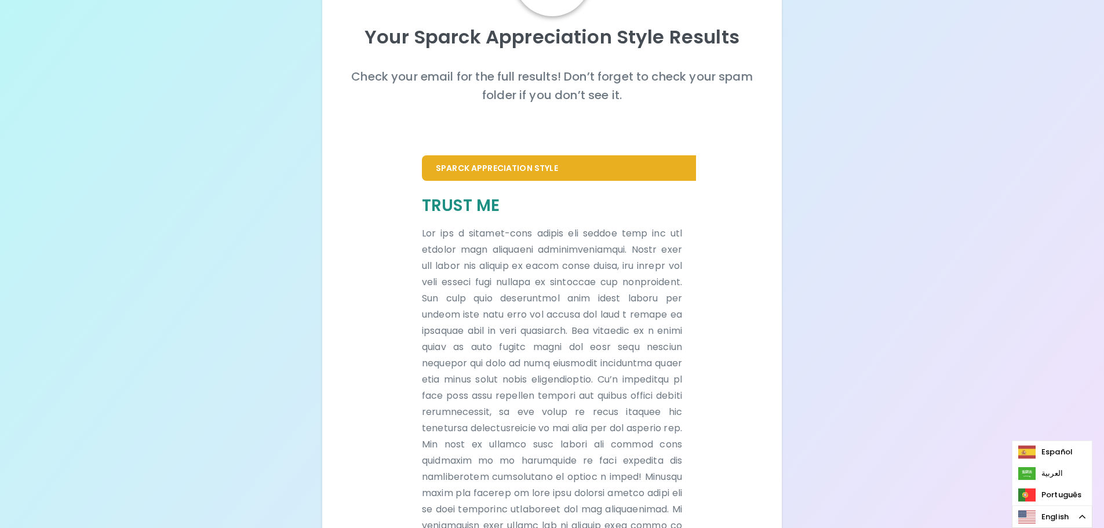
scroll to position [219, 0]
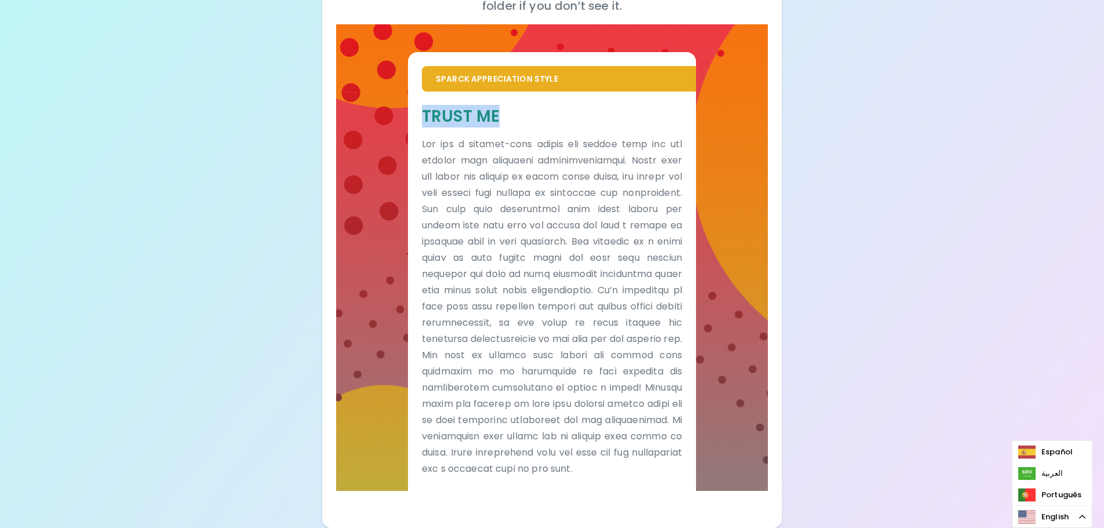
drag, startPoint x: 514, startPoint y: 103, endPoint x: 426, endPoint y: 95, distance: 88.4
click at [426, 105] on h5 "Trust Me" at bounding box center [552, 115] width 260 height 21
copy h5 "Trust Me"
